Goal: Find specific page/section

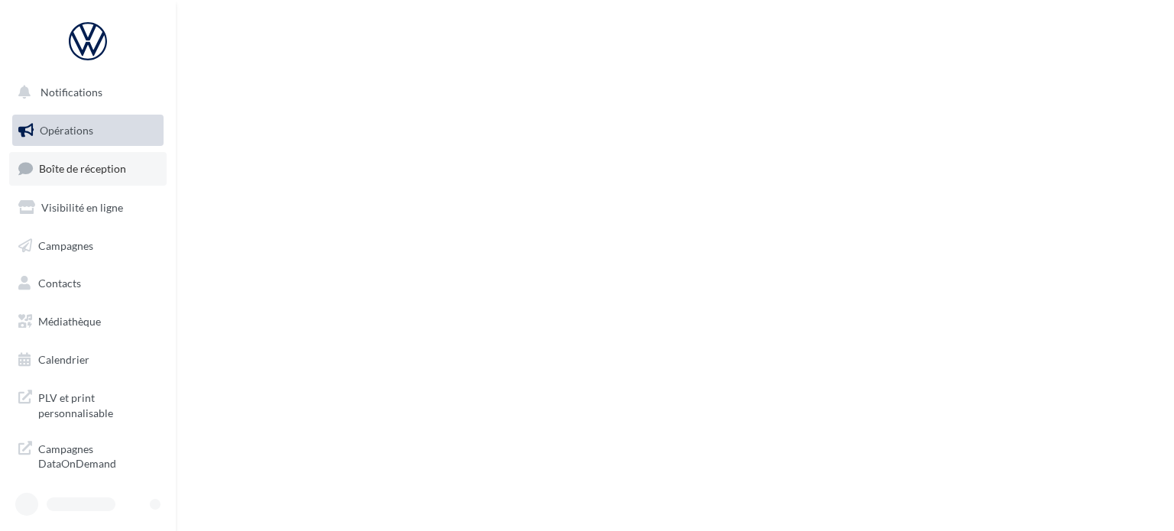
click at [127, 152] on link "Boîte de réception" at bounding box center [87, 168] width 157 height 33
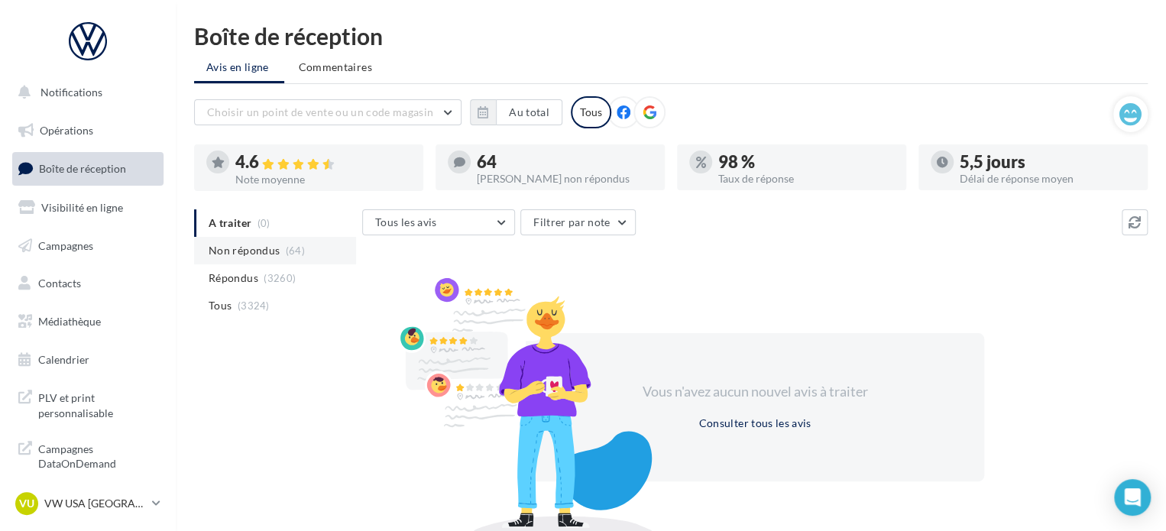
click at [259, 252] on span "Non répondus" at bounding box center [244, 250] width 71 height 15
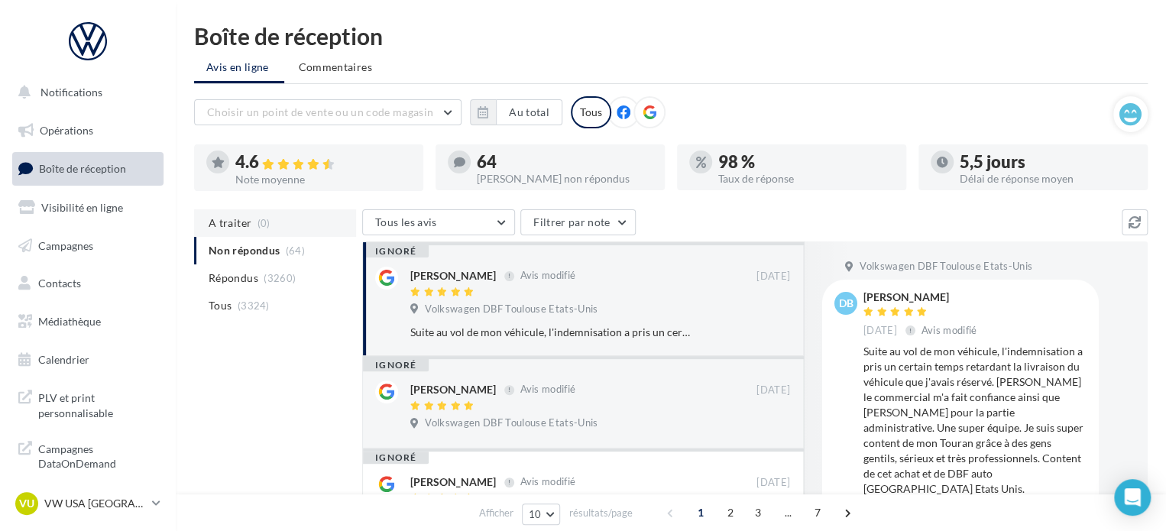
click at [266, 223] on span "(0)" at bounding box center [264, 223] width 13 height 12
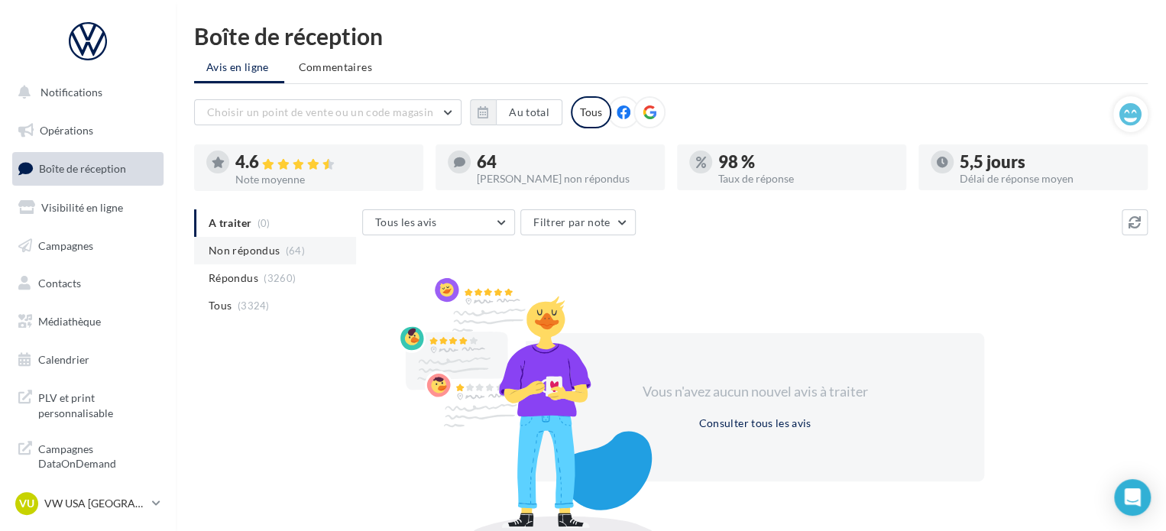
click at [269, 251] on span "Non répondus" at bounding box center [244, 250] width 71 height 15
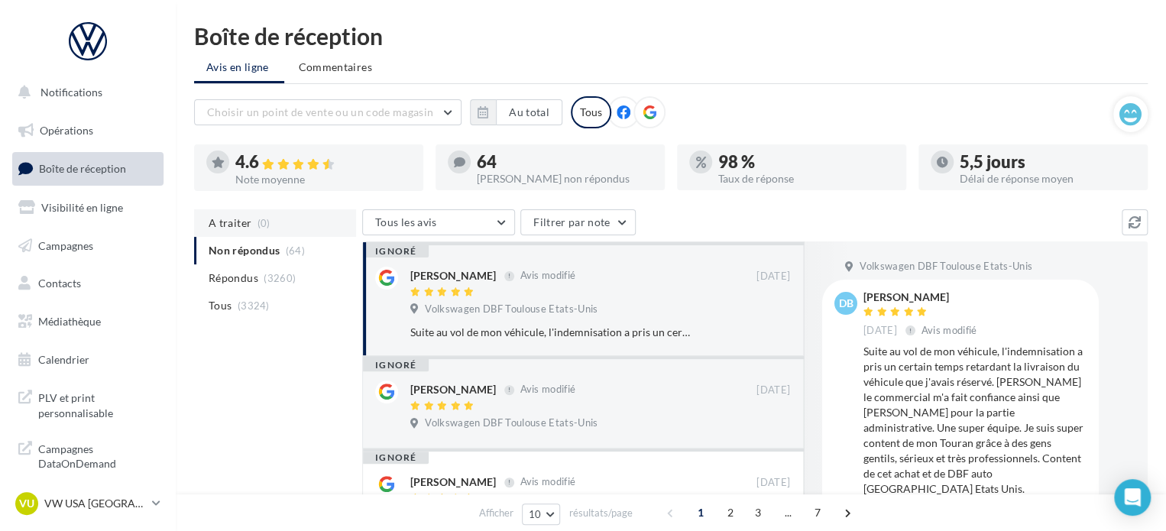
click at [275, 229] on li "A traiter (0)" at bounding box center [275, 223] width 162 height 28
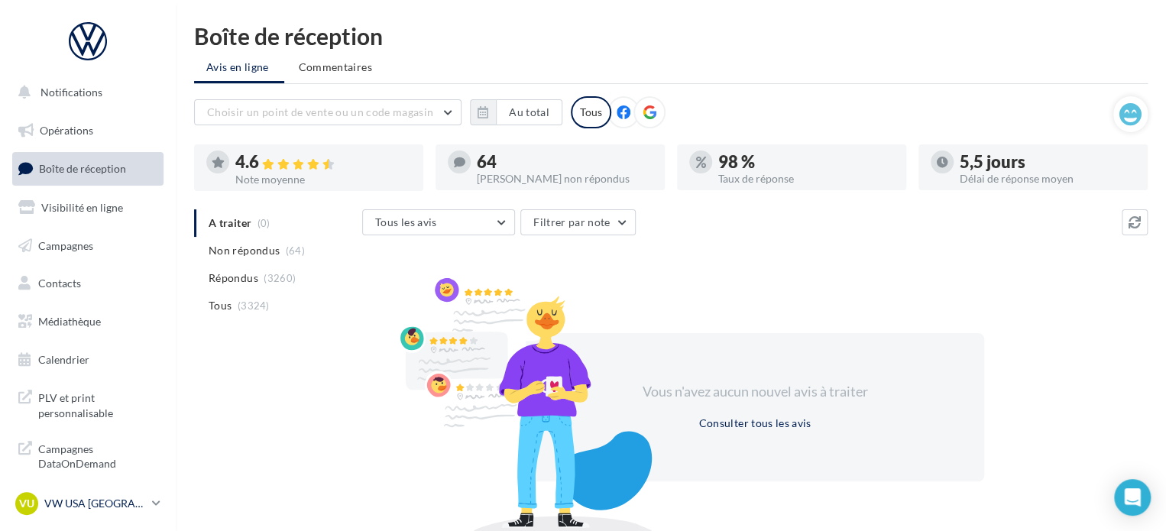
click at [102, 501] on p "VW USA [GEOGRAPHIC_DATA]" at bounding box center [95, 503] width 102 height 15
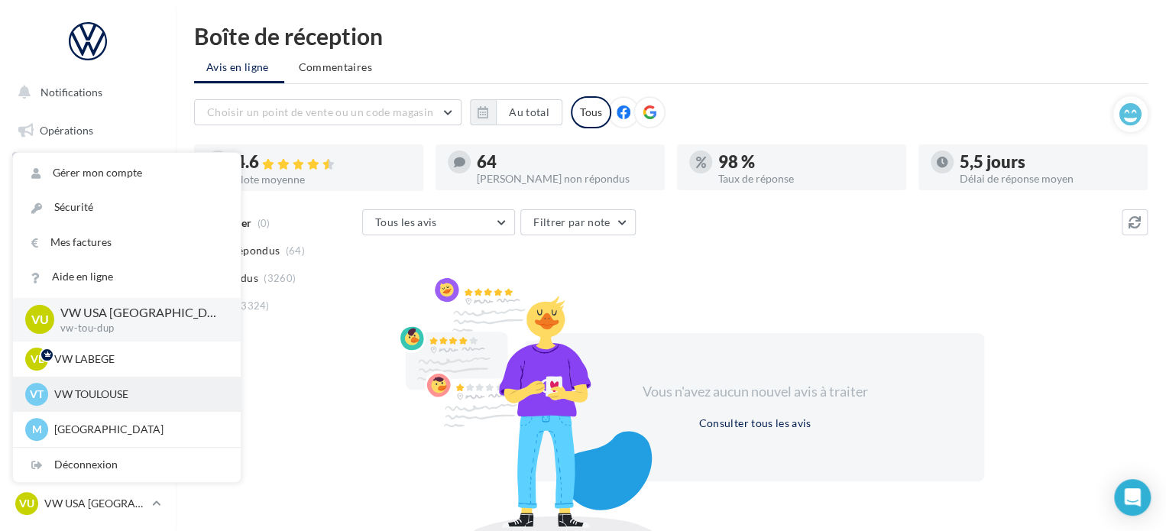
click at [138, 404] on div "VT VW TOULOUSE vw-cap-dup" at bounding box center [126, 394] width 203 height 23
